Goal: Transaction & Acquisition: Purchase product/service

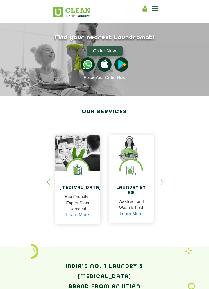
click at [140, 183] on div "Laundry by Kg Wash & Iron I Wash & Fold Learn More" at bounding box center [131, 197] width 45 height 52
click at [142, 176] on div "Laundry by Kg Wash & Iron I Wash & Fold Learn More" at bounding box center [131, 197] width 45 height 52
click at [134, 213] on link "Learn More" at bounding box center [131, 213] width 23 height 5
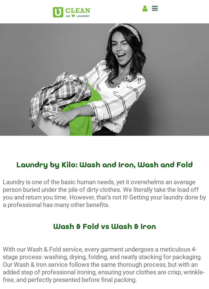
click at [146, 8] on icon at bounding box center [145, 8] width 5 height 7
select select
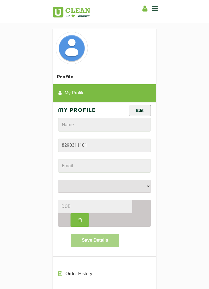
click at [161, 6] on div "Home About us Franchise Services Dry Cleaning Laundry by Kg Premium Laundry Ste…" at bounding box center [104, 11] width 113 height 17
click at [158, 5] on span at bounding box center [155, 9] width 6 height 8
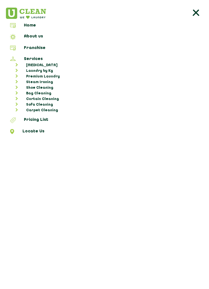
click at [155, 9] on li at bounding box center [104, 13] width 209 height 15
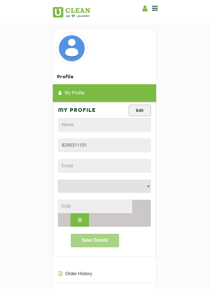
click at [157, 6] on icon at bounding box center [155, 8] width 6 height 7
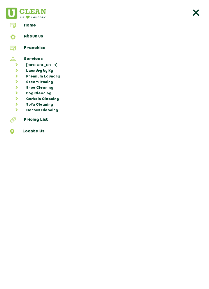
click at [48, 69] on link "Laundry by Kg" at bounding box center [108, 71] width 200 height 6
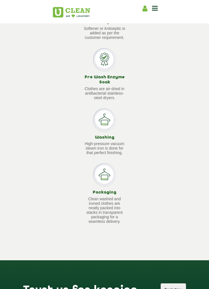
scroll to position [901, 0]
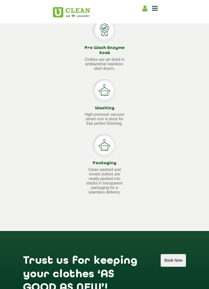
click at [70, 13] on img at bounding box center [71, 12] width 37 height 10
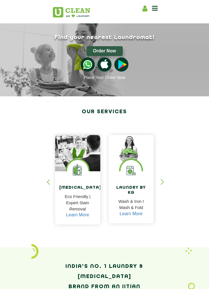
click at [111, 50] on button "Order Now" at bounding box center [105, 51] width 36 height 10
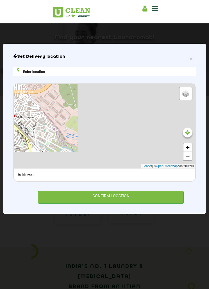
type input "[STREET_ADDRESS]"
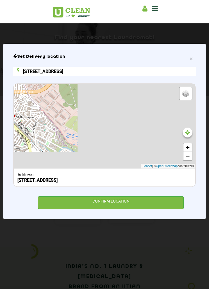
click at [190, 131] on icon at bounding box center [188, 133] width 5 height 6
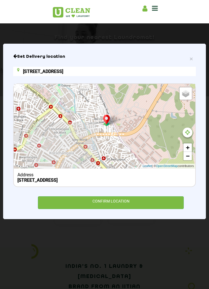
click at [138, 205] on div "CONFIRM LOCATION" at bounding box center [111, 202] width 146 height 13
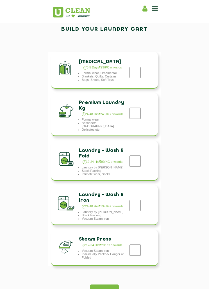
scroll to position [110, 0]
